Goal: Check status: Check status

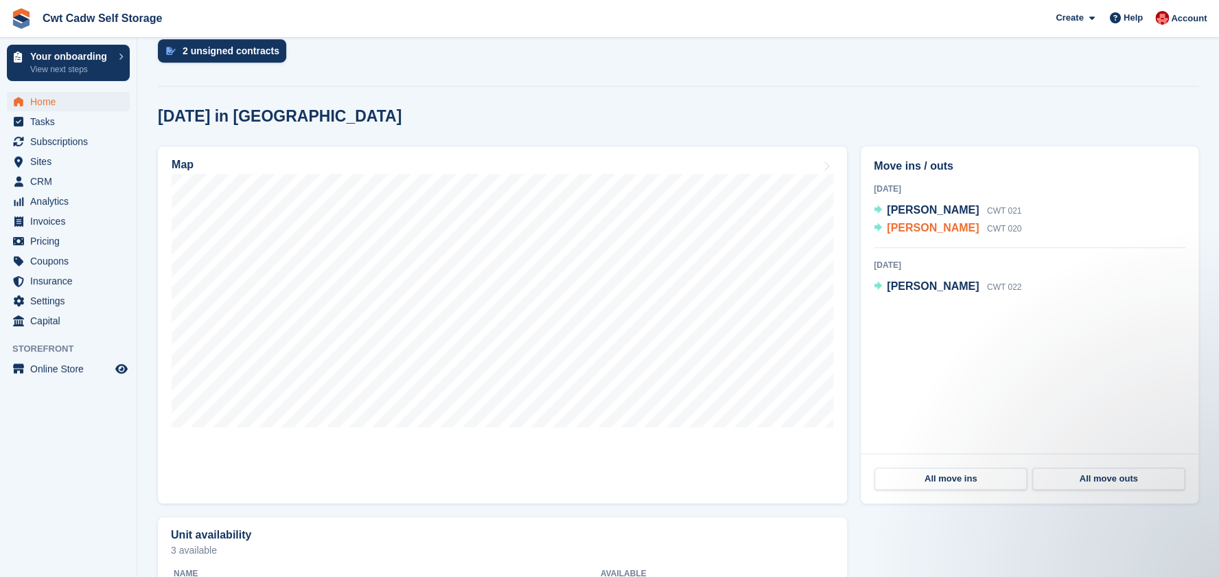
click at [909, 233] on span "[PERSON_NAME]" at bounding box center [933, 228] width 92 height 12
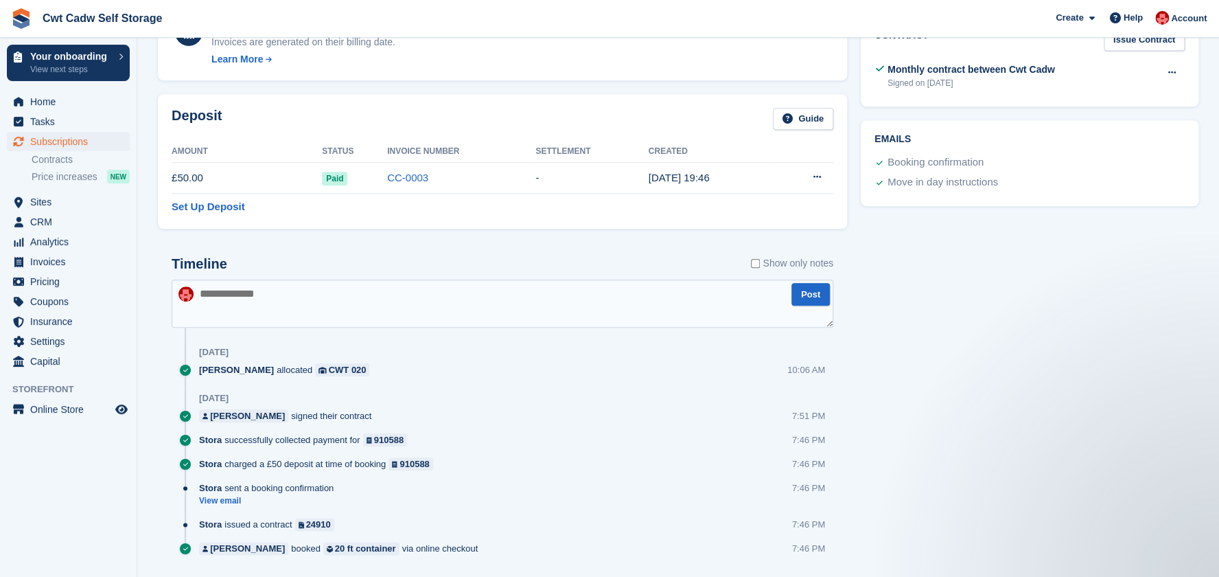
scroll to position [458, 0]
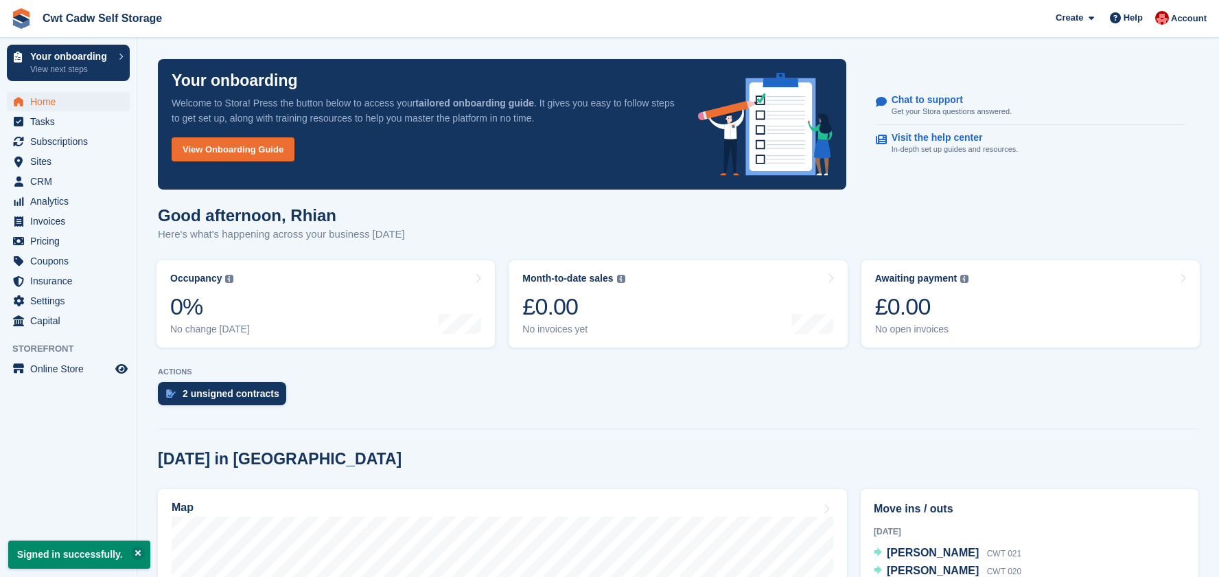
scroll to position [343, 0]
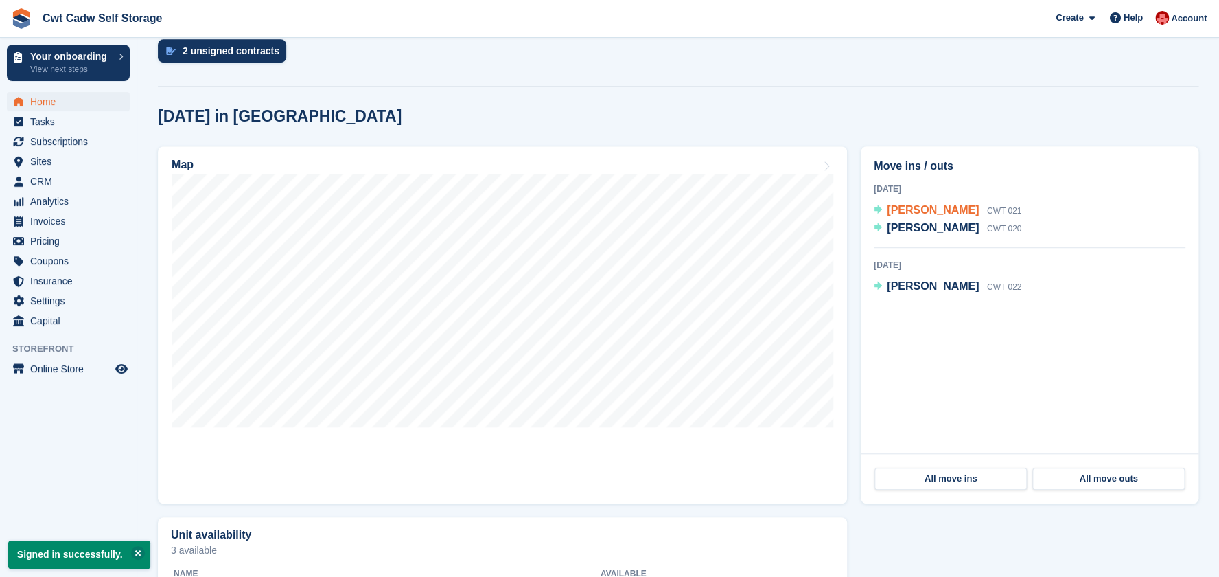
click at [912, 216] on div "William Edwards CWT 021" at bounding box center [954, 211] width 135 height 18
